Goal: Transaction & Acquisition: Purchase product/service

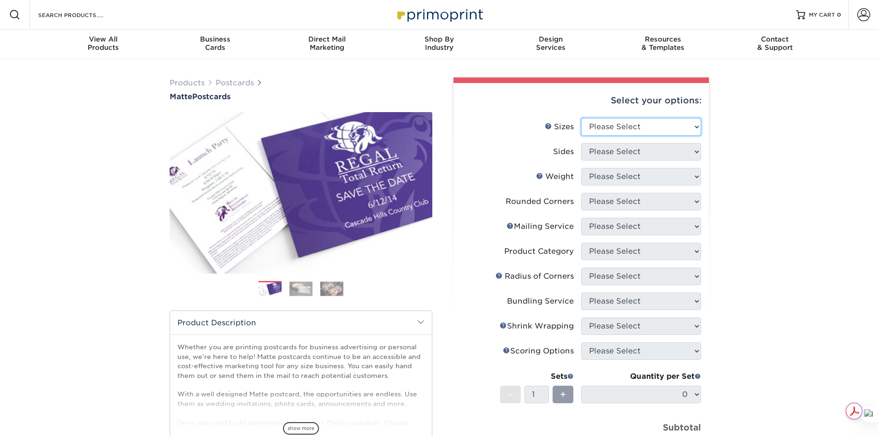
click at [644, 126] on select "Please Select 1.5" x 7" 2" x 4" 2" x 6" 2" x 7" 2" x 8" 2.12" x 5.5" 2.125" x 5…" at bounding box center [641, 127] width 120 height 18
select select "4.00x6.00"
click at [581, 118] on select "Please Select 1.5" x 7" 2" x 4" 2" x 6" 2" x 7" 2" x 8" 2.12" x 5.5" 2.125" x 5…" at bounding box center [641, 127] width 120 height 18
click at [644, 153] on select "Please Select Print Both Sides Print Front Only" at bounding box center [641, 152] width 120 height 18
select select "13abbda7-1d64-4f25-8bb2-c179b224825d"
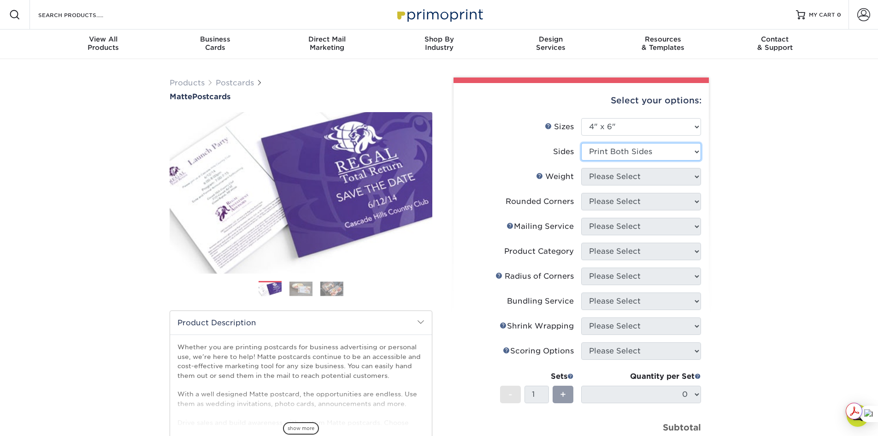
click at [581, 143] on select "Please Select Print Both Sides Print Front Only" at bounding box center [641, 152] width 120 height 18
click at [638, 176] on select "Please Select 16PT 14PT" at bounding box center [641, 177] width 120 height 18
select select "14PT"
click at [581, 168] on select "Please Select 16PT 14PT" at bounding box center [641, 177] width 120 height 18
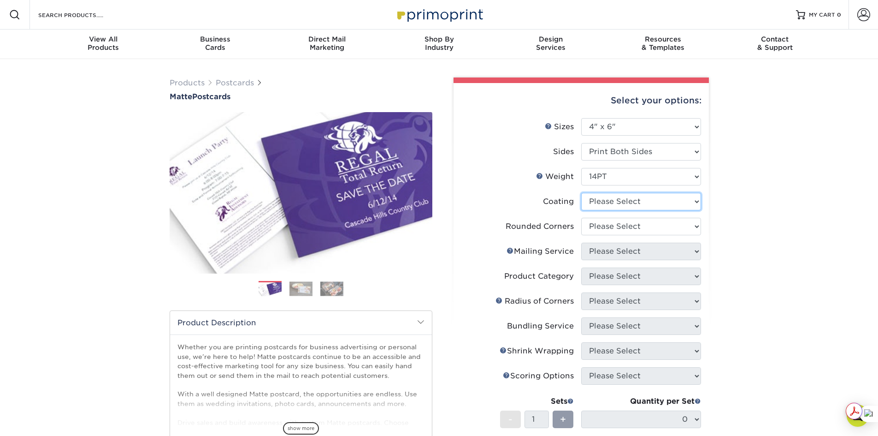
click at [677, 207] on select at bounding box center [641, 202] width 120 height 18
select select "121bb7b5-3b4d-429f-bd8d-bbf80e953313"
click at [581, 193] on select at bounding box center [641, 202] width 120 height 18
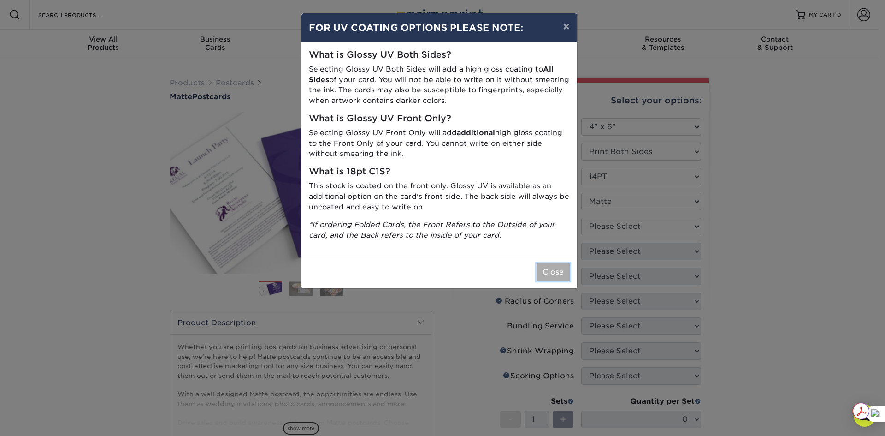
click at [555, 273] on button "Close" at bounding box center [553, 272] width 33 height 18
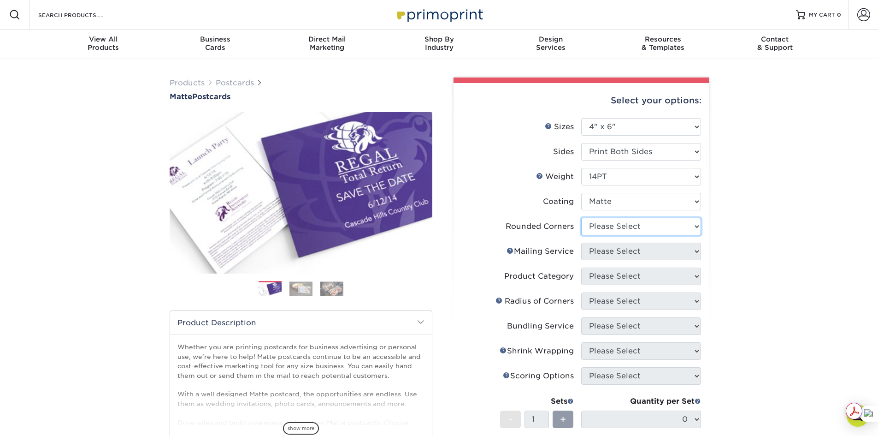
click at [647, 233] on select "Please Select Yes - Round 4 Corners No" at bounding box center [641, 227] width 120 height 18
select select "0"
click at [581, 218] on select "Please Select Yes - Round 4 Corners No" at bounding box center [641, 227] width 120 height 18
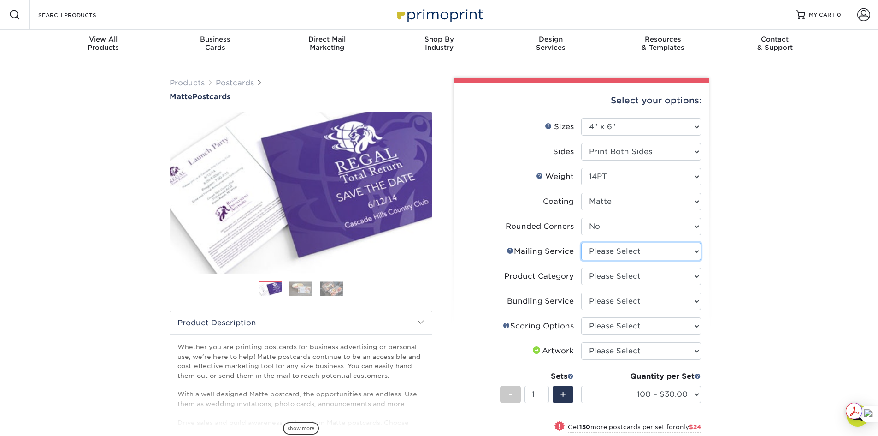
click at [690, 252] on select "Please Select No Direct Mailing Service No, I will mail/stamp/imprint Direct Ma…" at bounding box center [641, 251] width 120 height 18
click at [581, 242] on select "Please Select No Direct Mailing Service No, I will mail/stamp/imprint Direct Ma…" at bounding box center [641, 251] width 120 height 18
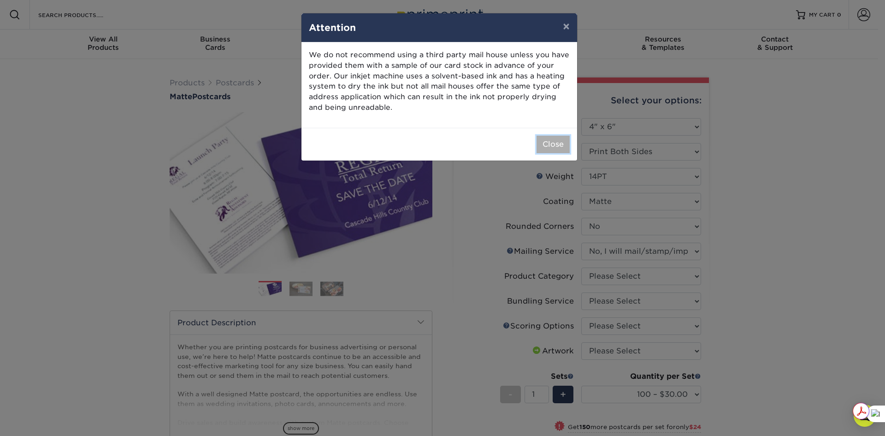
click at [552, 148] on button "Close" at bounding box center [553, 145] width 33 height 18
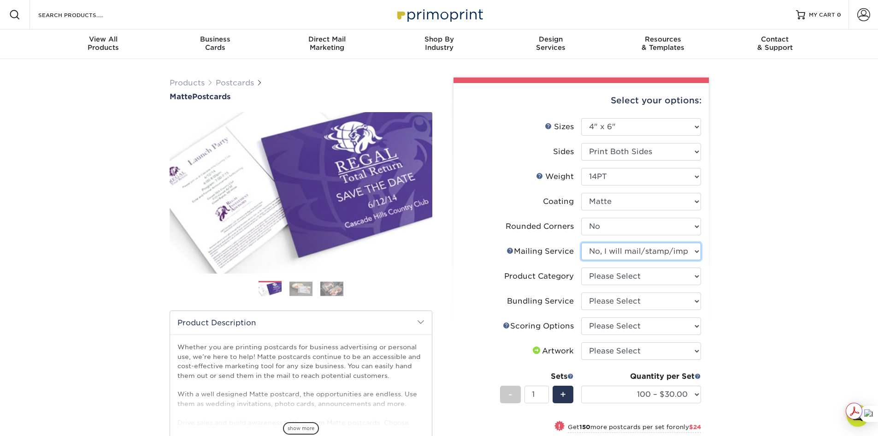
click at [696, 251] on select "Please Select No Direct Mailing Service No, I will mail/stamp/imprint Direct Ma…" at bounding box center [641, 251] width 120 height 18
select select "3e5e9bdd-d78a-4c28-a41d-fe1407925ca6"
click at [581, 242] on select "Please Select No Direct Mailing Service No, I will mail/stamp/imprint Direct Ma…" at bounding box center [641, 251] width 120 height 18
click at [732, 272] on div "Products Postcards Matte Postcards Next $" at bounding box center [439, 340] width 878 height 563
click at [621, 273] on select "Please Select Postcards" at bounding box center [641, 276] width 120 height 18
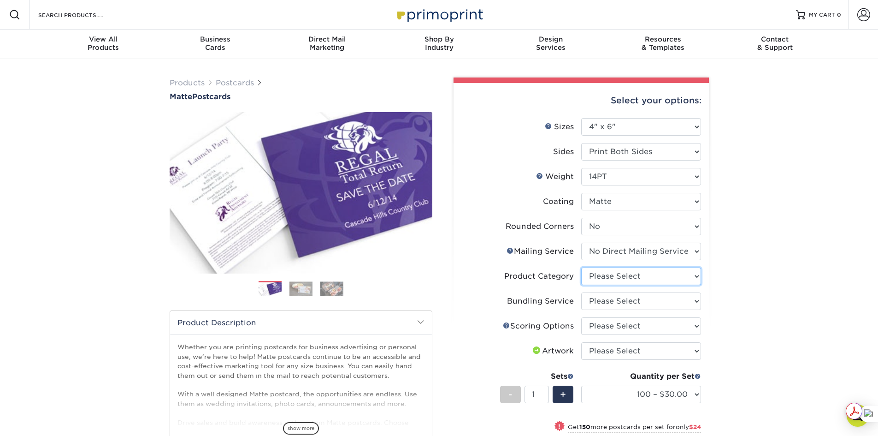
select select "9b7272e0-d6c8-4c3c-8e97-d3a1bcdab858"
click at [581, 267] on select "Please Select Postcards" at bounding box center [641, 276] width 120 height 18
click at [629, 302] on select "Please Select No Bundling Services Yes, Bundles of 50 (+2 Days) Yes, Bundles of…" at bounding box center [641, 301] width 120 height 18
select select "58689abb-25c0-461c-a4c3-a80b627d6649"
click at [581, 292] on select "Please Select No Bundling Services Yes, Bundles of 50 (+2 Days) Yes, Bundles of…" at bounding box center [641, 301] width 120 height 18
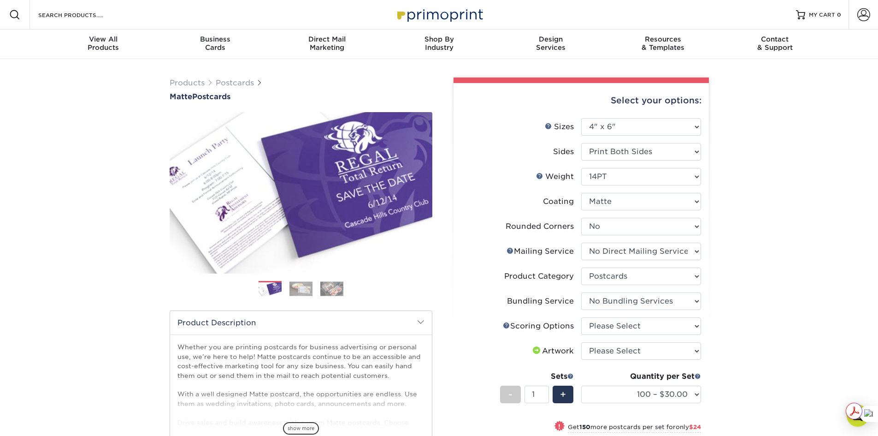
drag, startPoint x: 771, startPoint y: 268, endPoint x: 772, endPoint y: 277, distance: 9.3
click at [773, 272] on div "Products Postcards Matte Postcards Next $" at bounding box center [439, 340] width 878 height 563
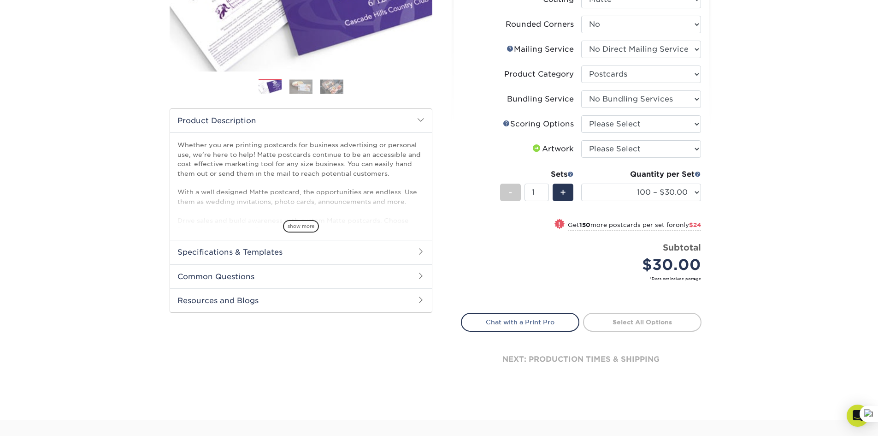
scroll to position [203, 0]
click at [507, 124] on link "Scoring Help" at bounding box center [506, 121] width 7 height 7
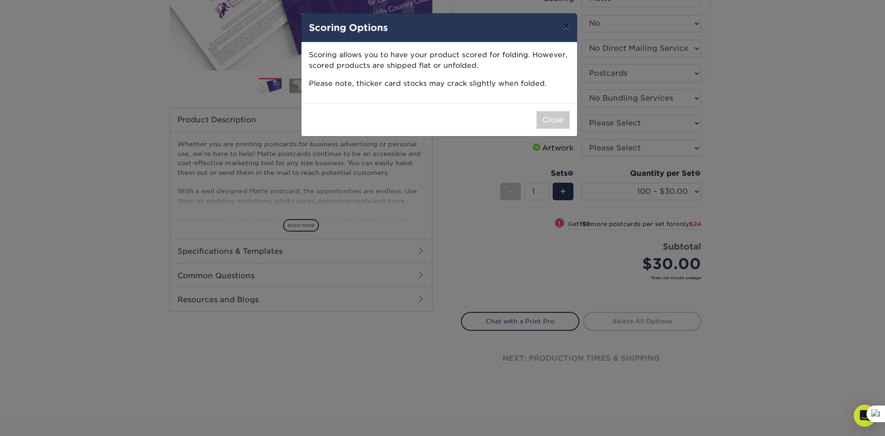
drag, startPoint x: 564, startPoint y: 25, endPoint x: 596, endPoint y: 61, distance: 48.0
click at [565, 26] on button "×" at bounding box center [565, 26] width 21 height 26
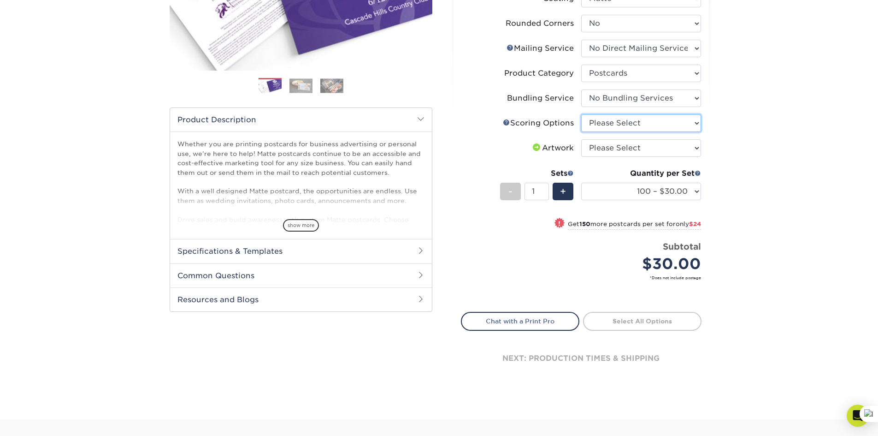
click at [698, 122] on select "Please Select No Scoring One Score" at bounding box center [641, 123] width 120 height 18
select select "16ebe401-5398-422d-8cb0-f3adbb82deb5"
click at [581, 114] on select "Please Select No Scoring One Score" at bounding box center [641, 123] width 120 height 18
click at [698, 193] on select "100 – $30.00 250 – $54.00 500 – $64.00 1000 – $73.00 2500 – $149.00 5000 – $222…" at bounding box center [641, 192] width 120 height 18
click at [770, 262] on div "Products Postcards Matte Postcards Next $" at bounding box center [439, 137] width 878 height 563
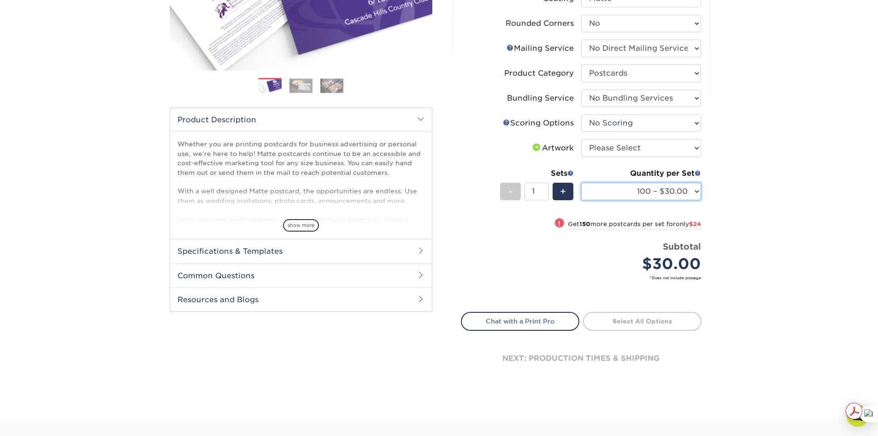
click at [685, 192] on select "100 – $30.00 250 – $54.00 500 – $64.00 1000 – $73.00 2500 – $149.00 5000 – $222…" at bounding box center [641, 192] width 120 height 18
drag, startPoint x: 743, startPoint y: 219, endPoint x: 743, endPoint y: 226, distance: 6.9
click at [744, 223] on div "Products Postcards Matte Postcards Next $" at bounding box center [439, 137] width 878 height 563
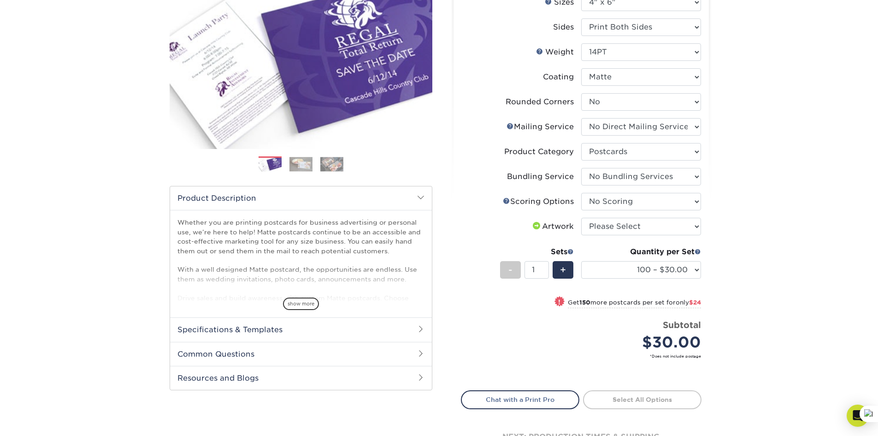
scroll to position [123, 0]
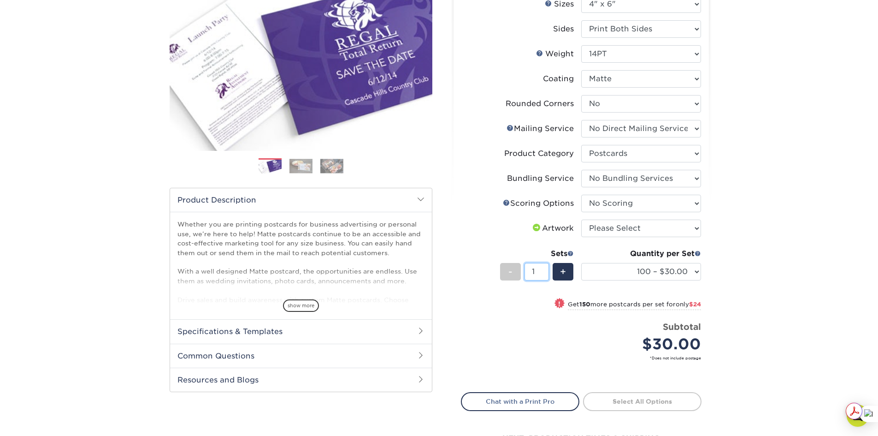
click at [540, 273] on input "1" at bounding box center [537, 272] width 24 height 18
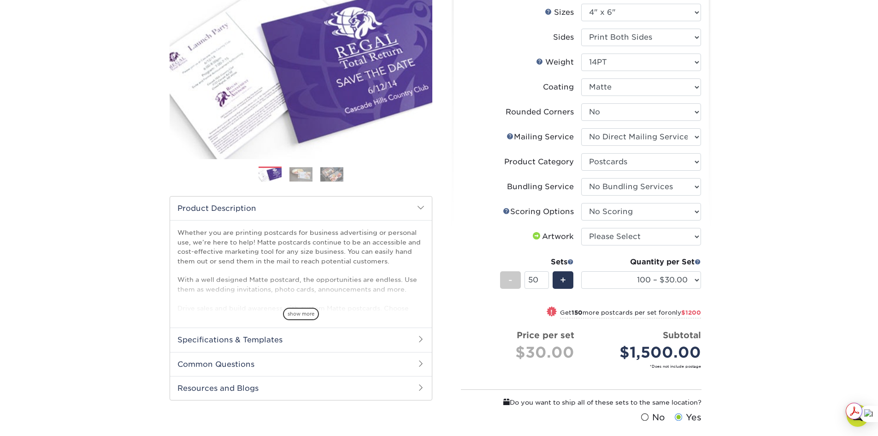
scroll to position [113, 0]
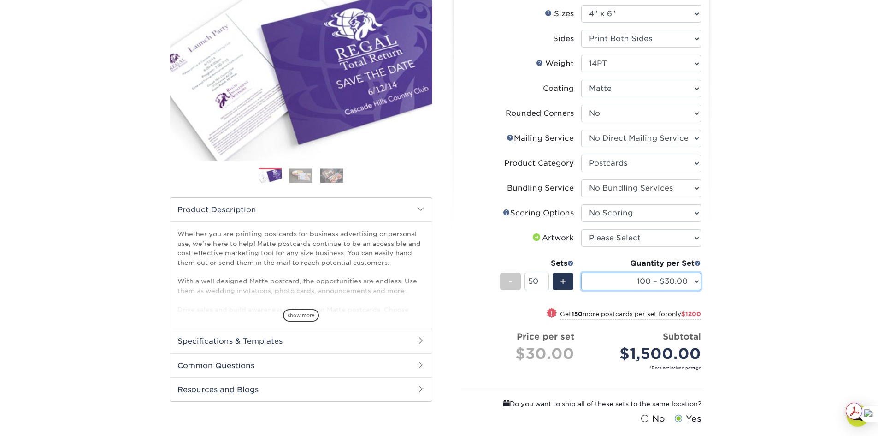
click at [695, 280] on select "100 – $30.00 250 – $54.00 500 – $64.00 1000 – $73.00 2500 – $149.00 5000 – $222…" at bounding box center [641, 281] width 120 height 18
click at [775, 297] on div "Products Postcards Matte Postcards Next $" at bounding box center [439, 246] width 878 height 601
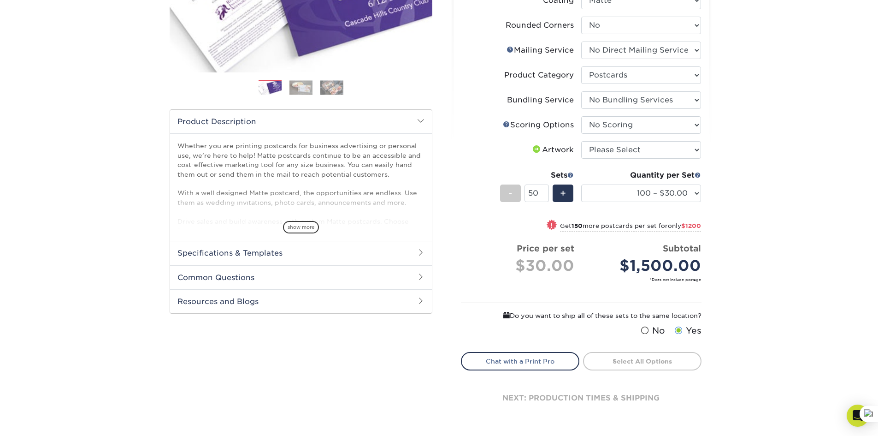
scroll to position [202, 0]
drag, startPoint x: 528, startPoint y: 190, endPoint x: 547, endPoint y: 207, distance: 24.8
click at [528, 190] on input "50" at bounding box center [537, 192] width 24 height 18
type input "50"
click at [750, 282] on div "Products Postcards Matte Postcards Next $" at bounding box center [439, 157] width 878 height 601
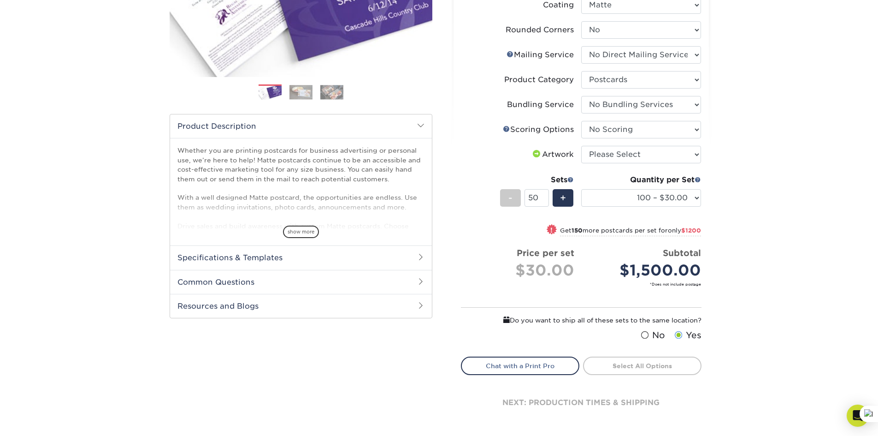
scroll to position [196, 0]
click at [546, 197] on input "50" at bounding box center [537, 198] width 24 height 18
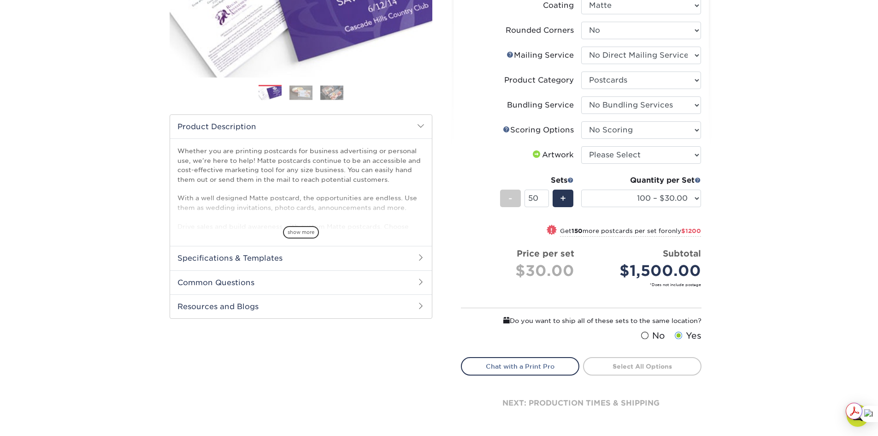
click at [529, 231] on div "! Get 150 more postcards per set for only $1200" at bounding box center [581, 236] width 240 height 22
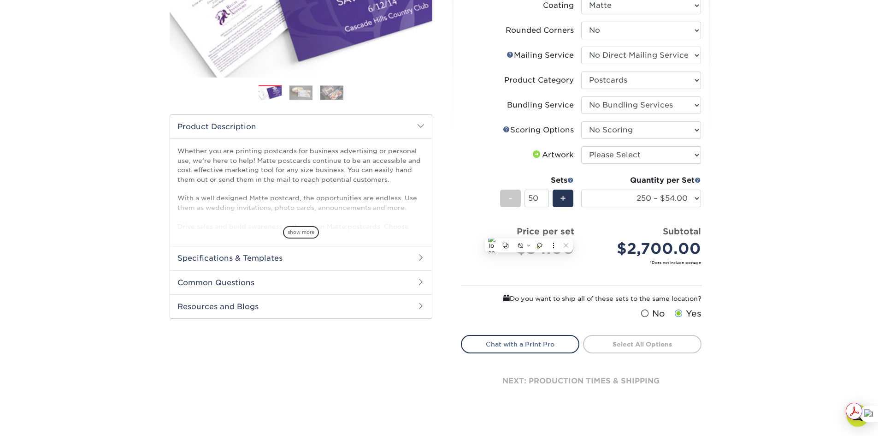
click at [781, 269] on div "Products Postcards Matte Postcards Next $" at bounding box center [439, 152] width 878 height 579
click at [694, 199] on select "100 – $30.00 250 – $54.00 500 – $64.00 1000 – $73.00 2500 – $149.00 5000 – $222…" at bounding box center [641, 198] width 120 height 18
select select "100 – $30.00"
click at [581, 189] on select "100 – $30.00 250 – $54.00 500 – $64.00 1000 – $73.00 2500 – $149.00 5000 – $222…" at bounding box center [641, 198] width 120 height 18
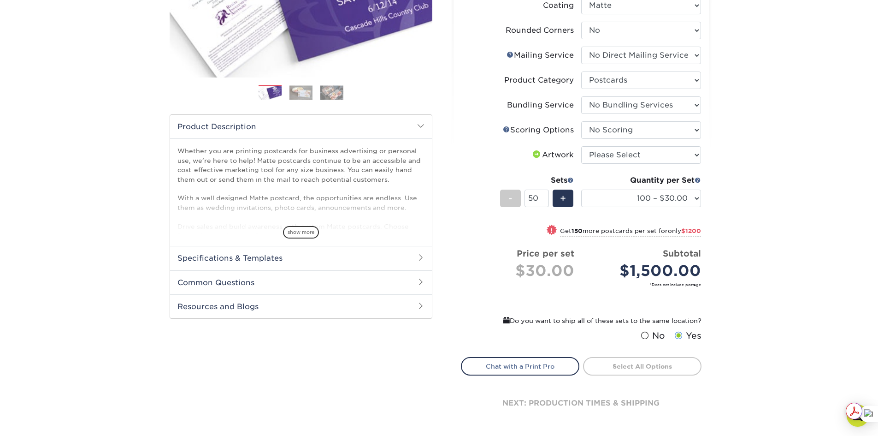
click at [766, 294] on div "Products Postcards Matte Postcards Next $" at bounding box center [439, 163] width 878 height 601
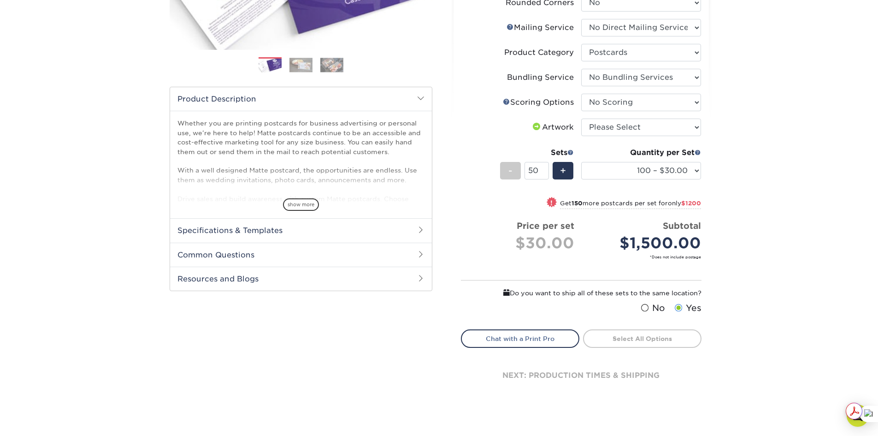
scroll to position [225, 0]
click at [307, 227] on h2 "Specifications & Templates" at bounding box center [301, 229] width 262 height 24
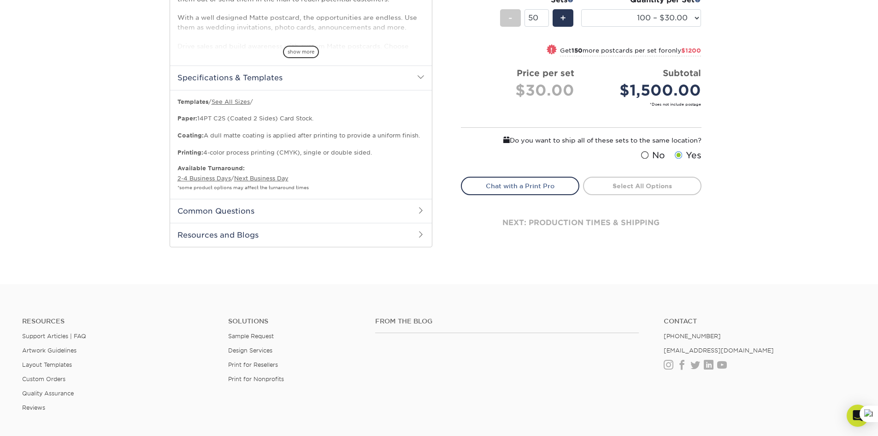
scroll to position [381, 0]
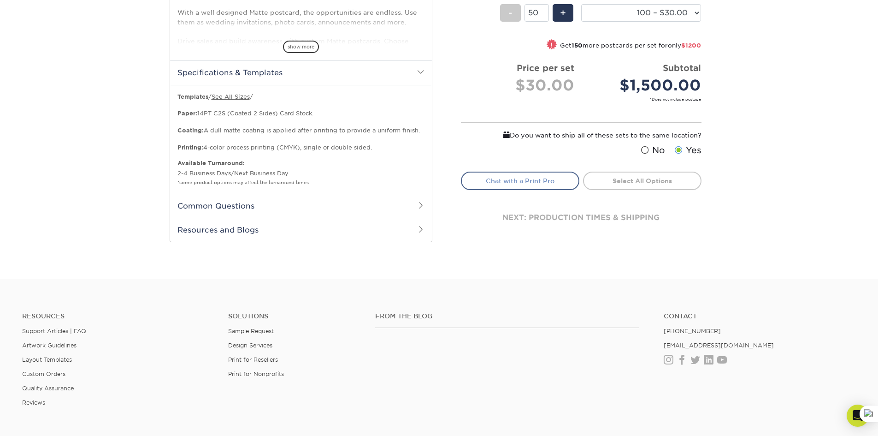
click at [520, 180] on link "Chat with a Print Pro" at bounding box center [520, 180] width 118 height 18
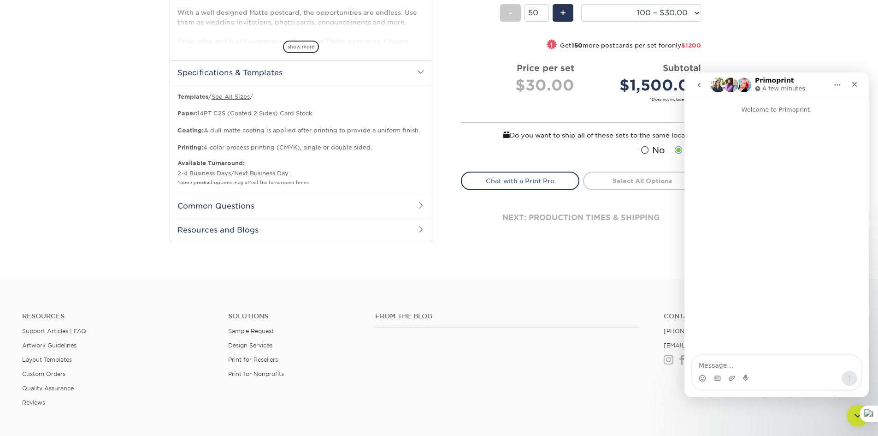
scroll to position [0, 0]
click at [714, 368] on textarea "Message…" at bounding box center [776, 363] width 169 height 16
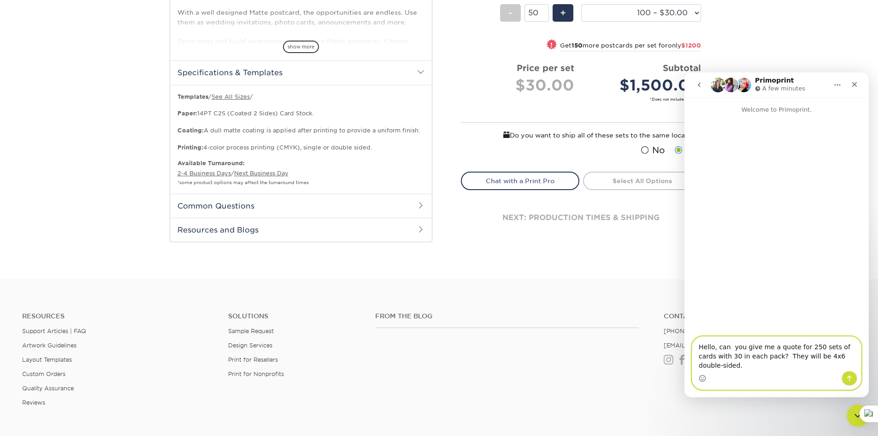
scroll to position [377, 0]
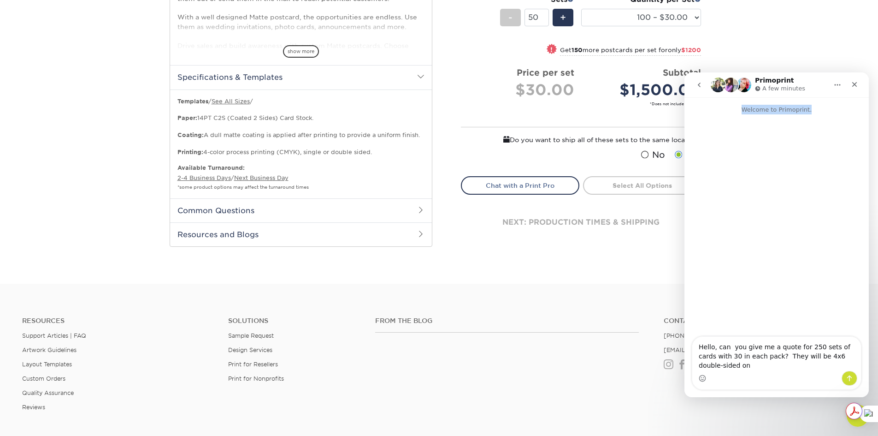
drag, startPoint x: 811, startPoint y: 86, endPoint x: 708, endPoint y: 72, distance: 104.1
click at [685, 126] on html "Primoprint A few minutes Welcome to Primoprint. Hello, can you give me a quote …" at bounding box center [777, 234] width 184 height 325
click at [806, 76] on div "Primoprint A few minutes" at bounding box center [777, 85] width 172 height 18
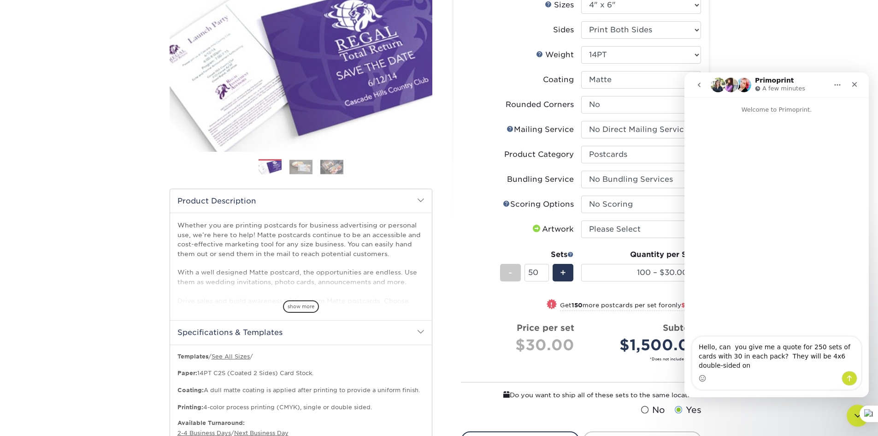
scroll to position [123, 0]
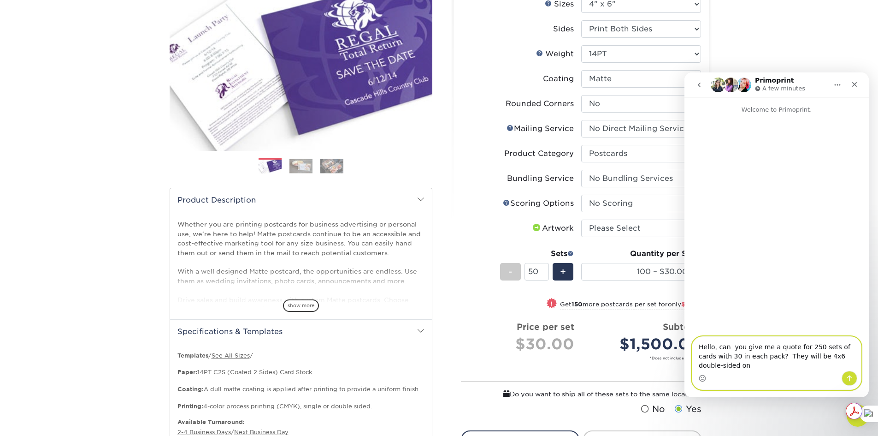
drag, startPoint x: 851, startPoint y: 364, endPoint x: 859, endPoint y: 362, distance: 8.5
click at [859, 362] on textarea "Hello, can you give me a quote for 250 sets of cards with 30 in each pack? They…" at bounding box center [776, 354] width 169 height 34
type textarea "Hello, can you give me a quote for 250 sets of cards with 30 in each pack? They…"
drag, startPoint x: 787, startPoint y: 367, endPoint x: 685, endPoint y: 338, distance: 105.5
click at [685, 338] on div "Hello, can you give me a quote for 250 sets of cards with 30 in each pack? They…" at bounding box center [777, 358] width 184 height 63
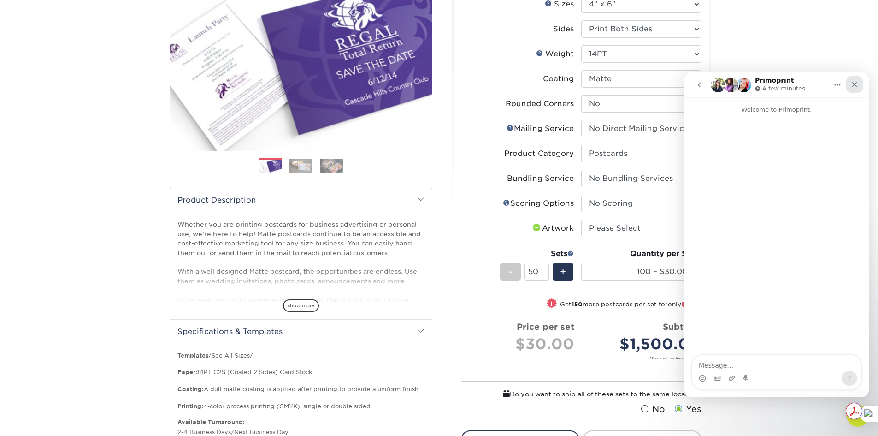
click at [859, 85] on div "Close" at bounding box center [854, 84] width 17 height 17
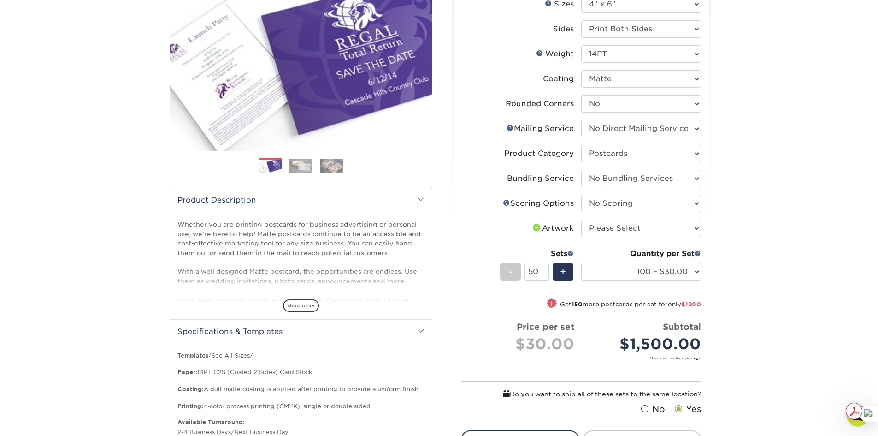
scroll to position [0, 0]
click at [697, 226] on select "Please Select I will upload files I need a design - $150" at bounding box center [641, 228] width 120 height 18
select select "upload"
click at [581, 219] on select "Please Select I will upload files I need a design - $150" at bounding box center [641, 228] width 120 height 18
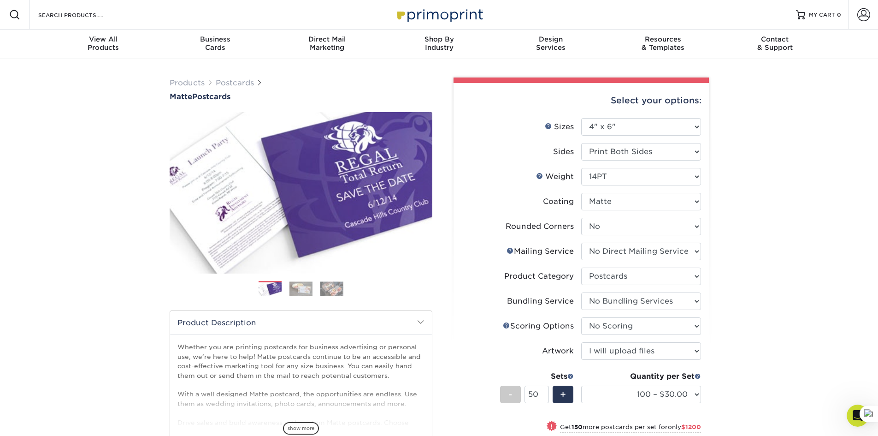
click at [773, 256] on div "Products Postcards Matte Postcards Next $" at bounding box center [439, 359] width 878 height 601
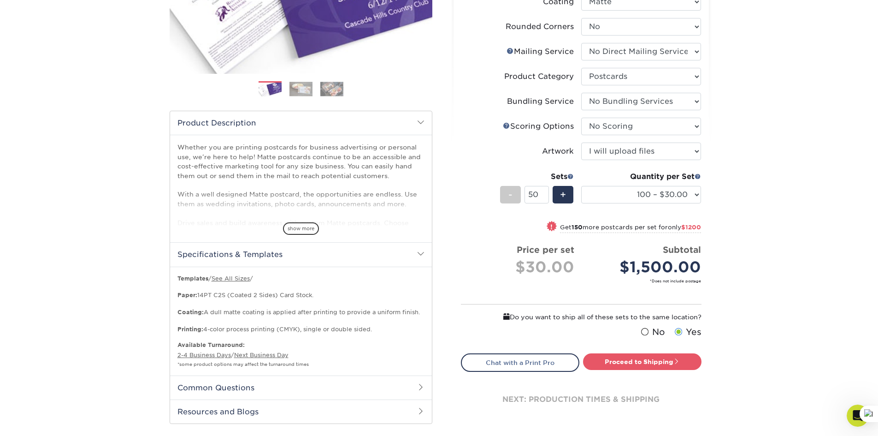
scroll to position [219, 0]
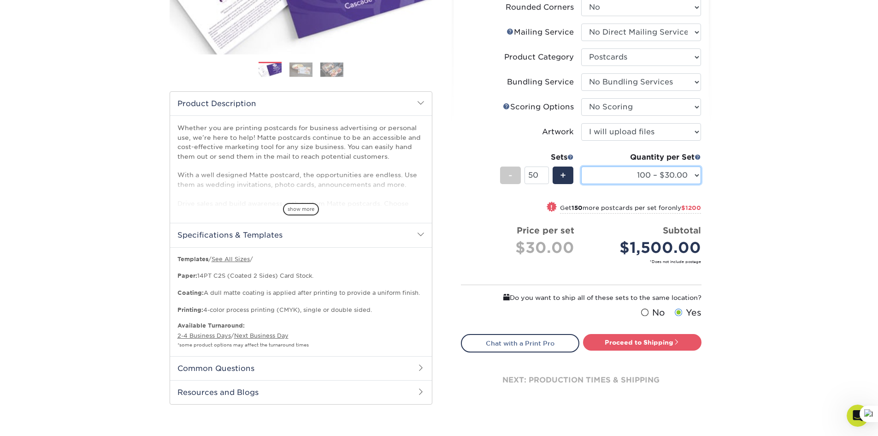
click at [696, 177] on select "100 – $30.00 250 – $54.00 500 – $64.00 1000 – $73.00 2500 – $149.00 5000 – $222…" at bounding box center [641, 175] width 120 height 18
click at [581, 166] on select "100 – $30.00 250 – $54.00 500 – $64.00 1000 – $73.00 2500 – $149.00 5000 – $222…" at bounding box center [641, 175] width 120 height 18
